Goal: Task Accomplishment & Management: Manage account settings

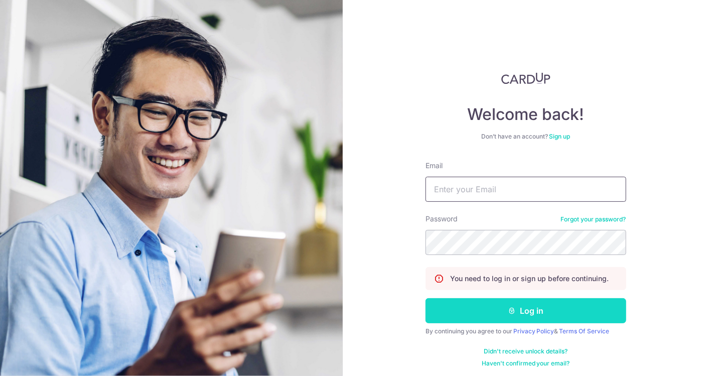
type input "[PERSON_NAME][EMAIL_ADDRESS][DOMAIN_NAME]"
click at [518, 310] on button "Log in" at bounding box center [526, 310] width 201 height 25
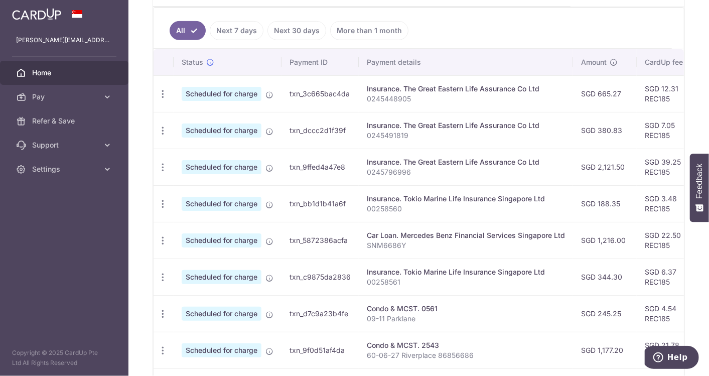
scroll to position [334, 0]
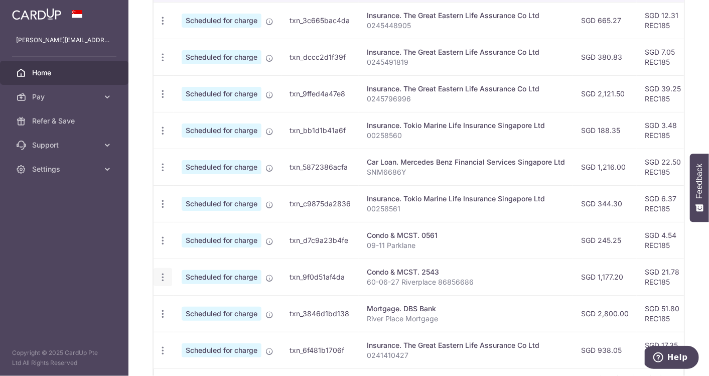
click at [165, 26] on icon "button" at bounding box center [163, 21] width 11 height 11
click at [173, 294] on link "Update payment" at bounding box center [206, 305] width 104 height 24
radio input "true"
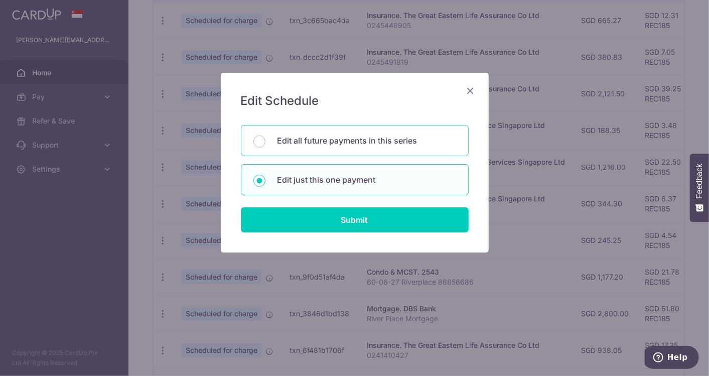
click at [335, 139] on p "Edit all future payments in this series" at bounding box center [367, 141] width 179 height 12
click at [266, 139] on input "Edit all future payments in this series" at bounding box center [259, 142] width 12 height 12
radio input "true"
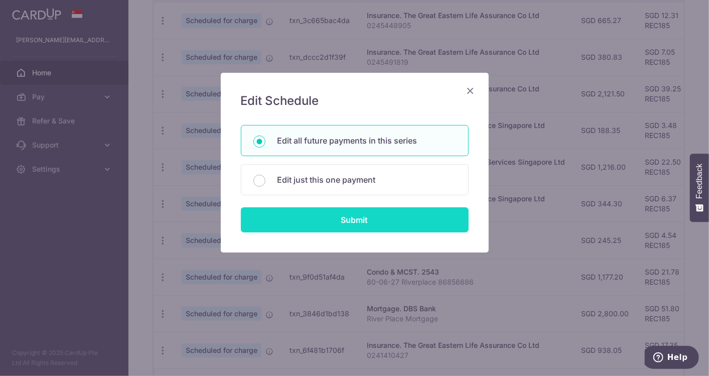
click at [345, 212] on input "Submit" at bounding box center [355, 219] width 228 height 25
radio input "true"
type input "1,177.20"
type input "60-06-27 Riverplace 86856686"
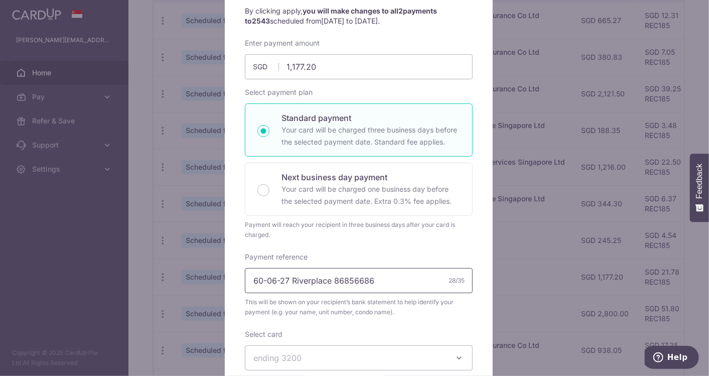
scroll to position [41, 0]
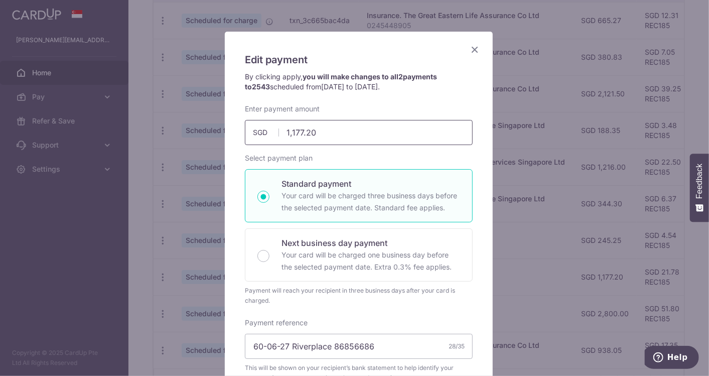
drag, startPoint x: 317, startPoint y: 130, endPoint x: 161, endPoint y: 130, distance: 156.1
click at [161, 130] on div "Edit payment By clicking apply, you will make changes to all 2 payments to 2543…" at bounding box center [354, 188] width 709 height 376
type input "1,373.40"
click at [309, 99] on div "By clicking apply, you will make changes to all 2 payments to 2543 scheduled fr…" at bounding box center [359, 88] width 238 height 32
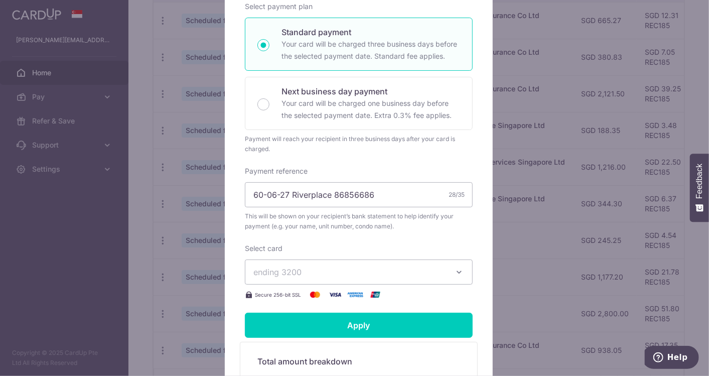
scroll to position [264, 0]
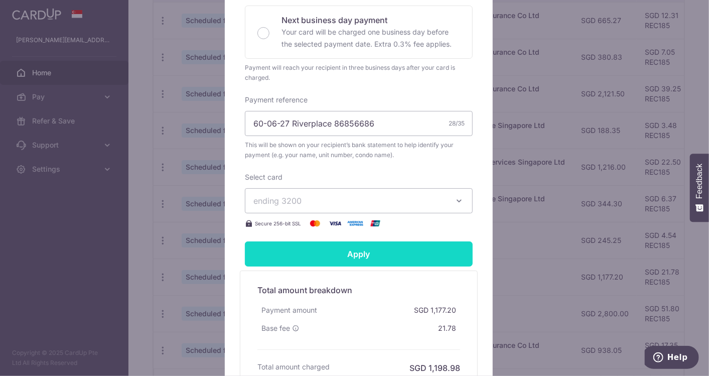
click at [357, 254] on input "Apply" at bounding box center [359, 253] width 228 height 25
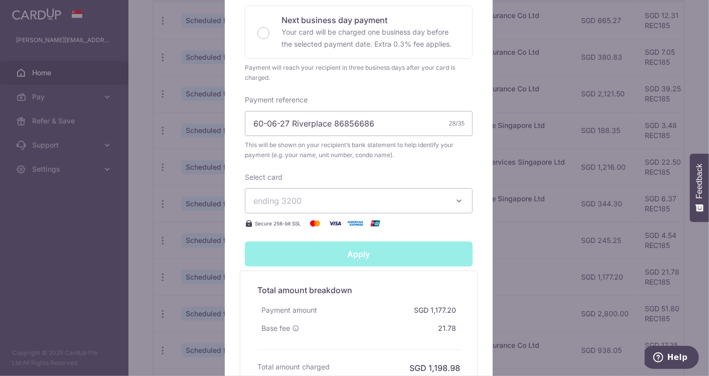
type input "Successfully Applied"
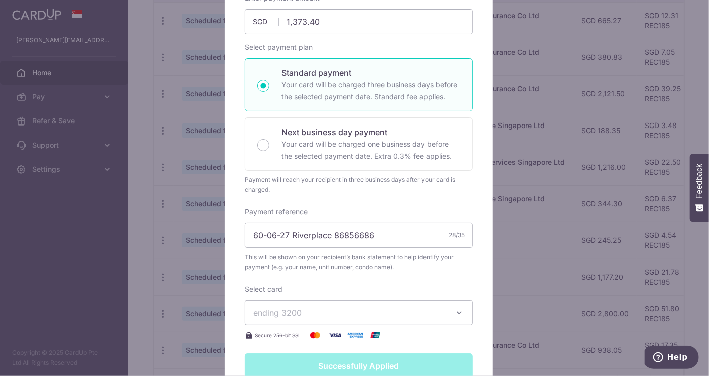
scroll to position [0, 0]
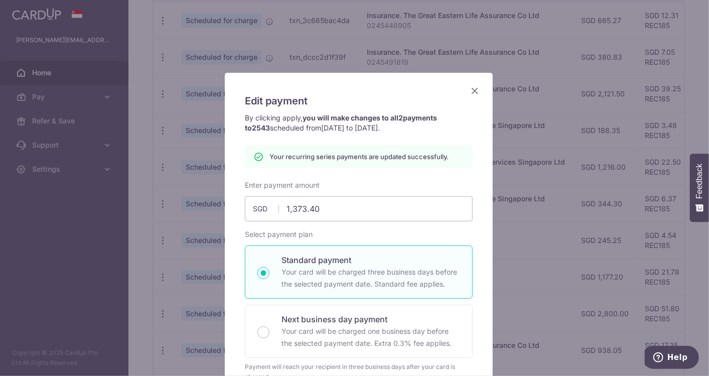
click at [469, 91] on icon "Close" at bounding box center [475, 90] width 12 height 13
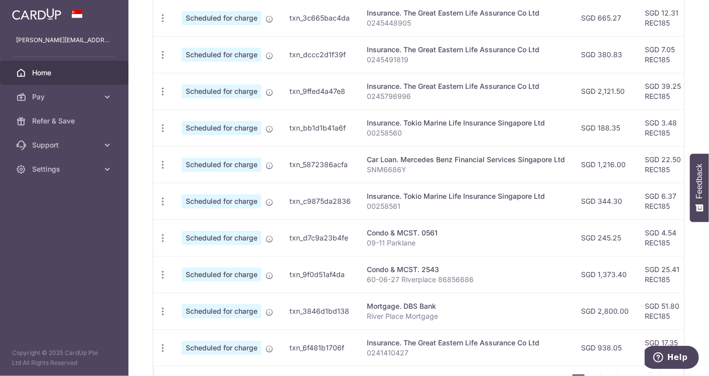
scroll to position [402, 0]
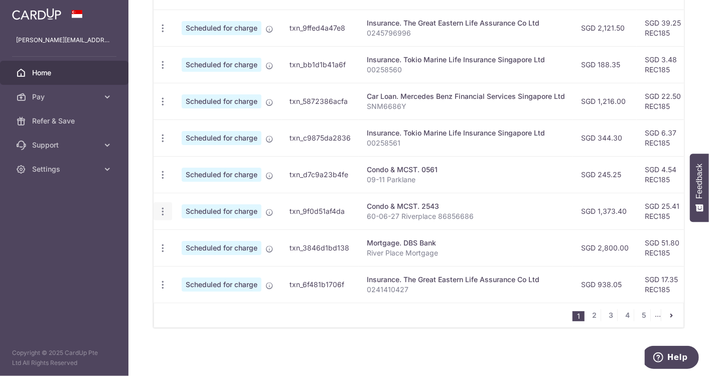
click at [196, 233] on span "Update payment" at bounding box center [216, 239] width 68 height 12
radio input "true"
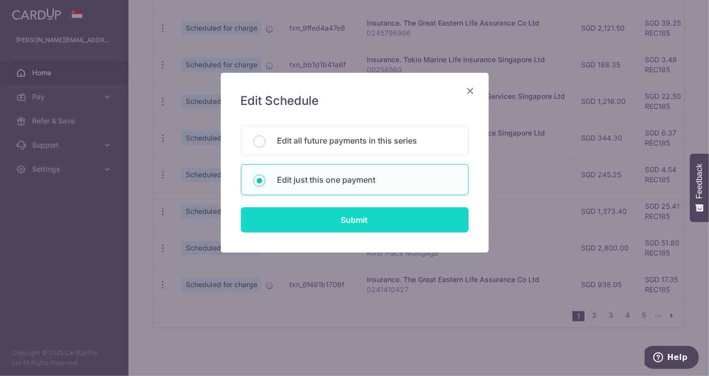
click at [308, 215] on input "Submit" at bounding box center [355, 219] width 228 height 25
radio input "true"
type input "1,373.40"
type input "[DATE]"
type input "60-06-27 Riverplace 86856686"
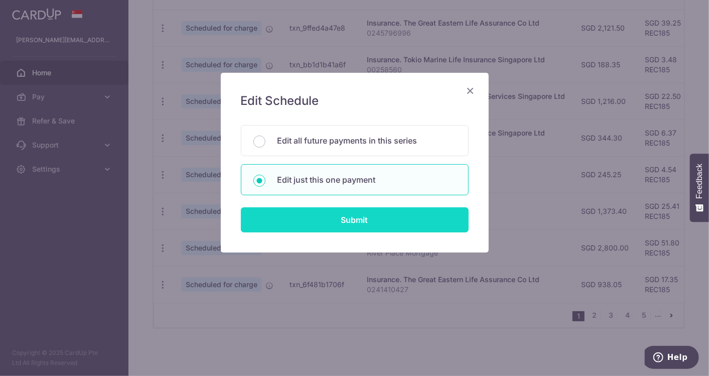
type input "REC185"
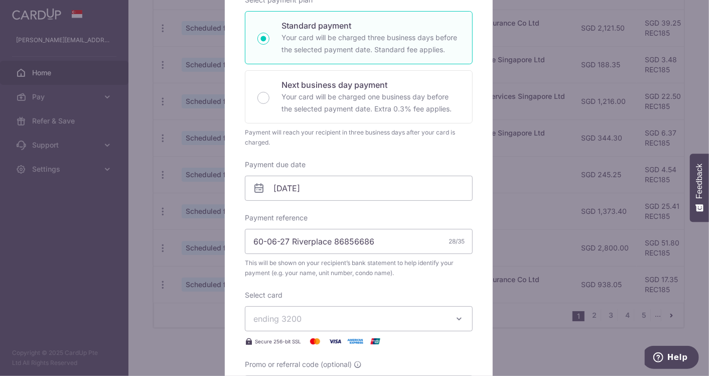
scroll to position [334, 0]
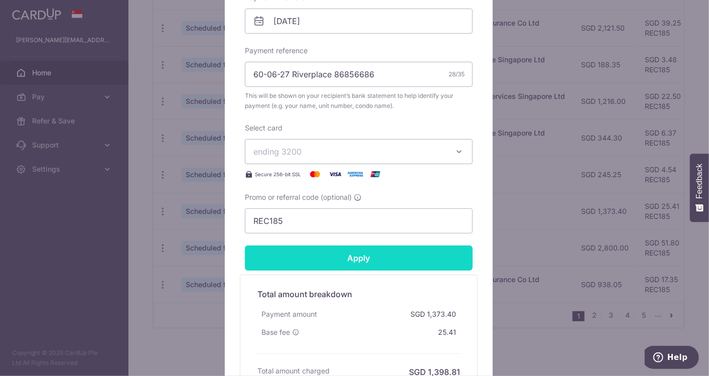
click at [349, 251] on input "Apply" at bounding box center [359, 257] width 228 height 25
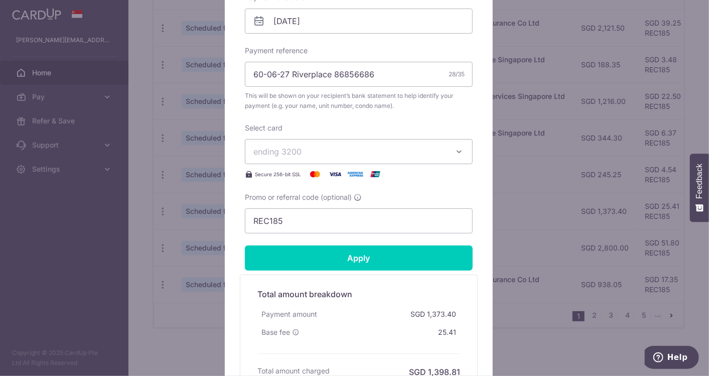
type input "Successfully Applied"
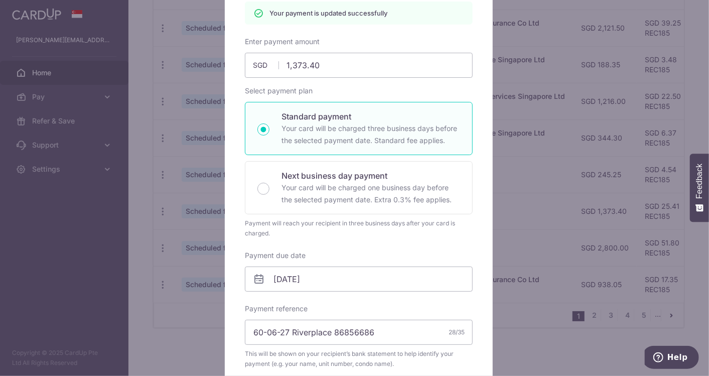
scroll to position [111, 0]
click at [531, 188] on div "Edit payment By clicking apply, you will make changes to all payments to 2543 s…" at bounding box center [354, 188] width 709 height 376
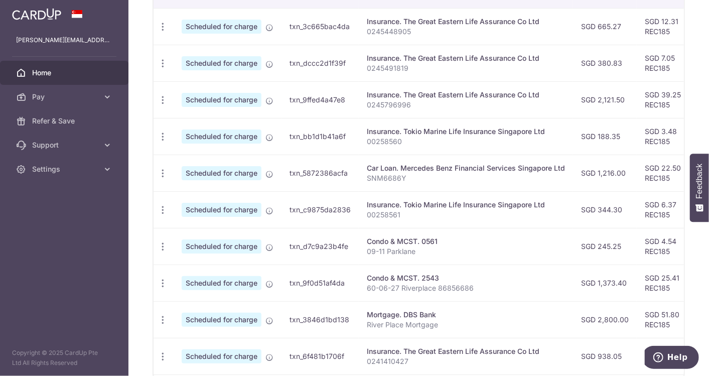
scroll to position [402, 0]
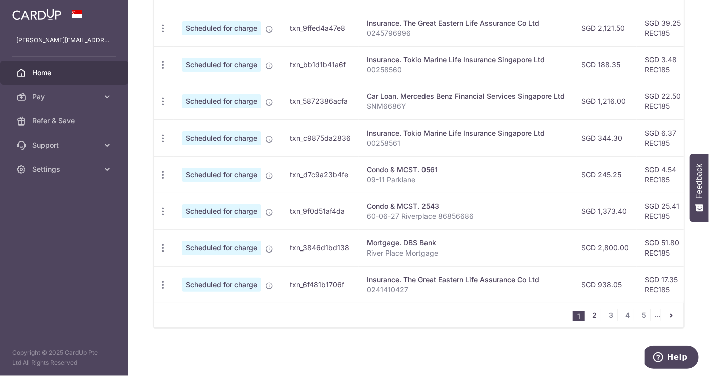
click at [595, 317] on link "2" at bounding box center [595, 315] width 12 height 12
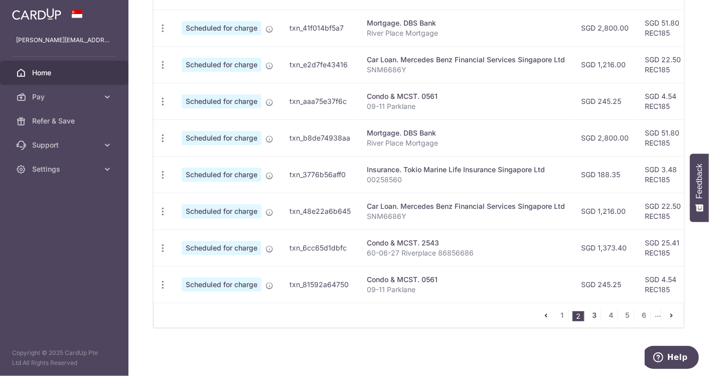
click at [595, 316] on link "3" at bounding box center [595, 315] width 12 height 12
